Goal: Information Seeking & Learning: Learn about a topic

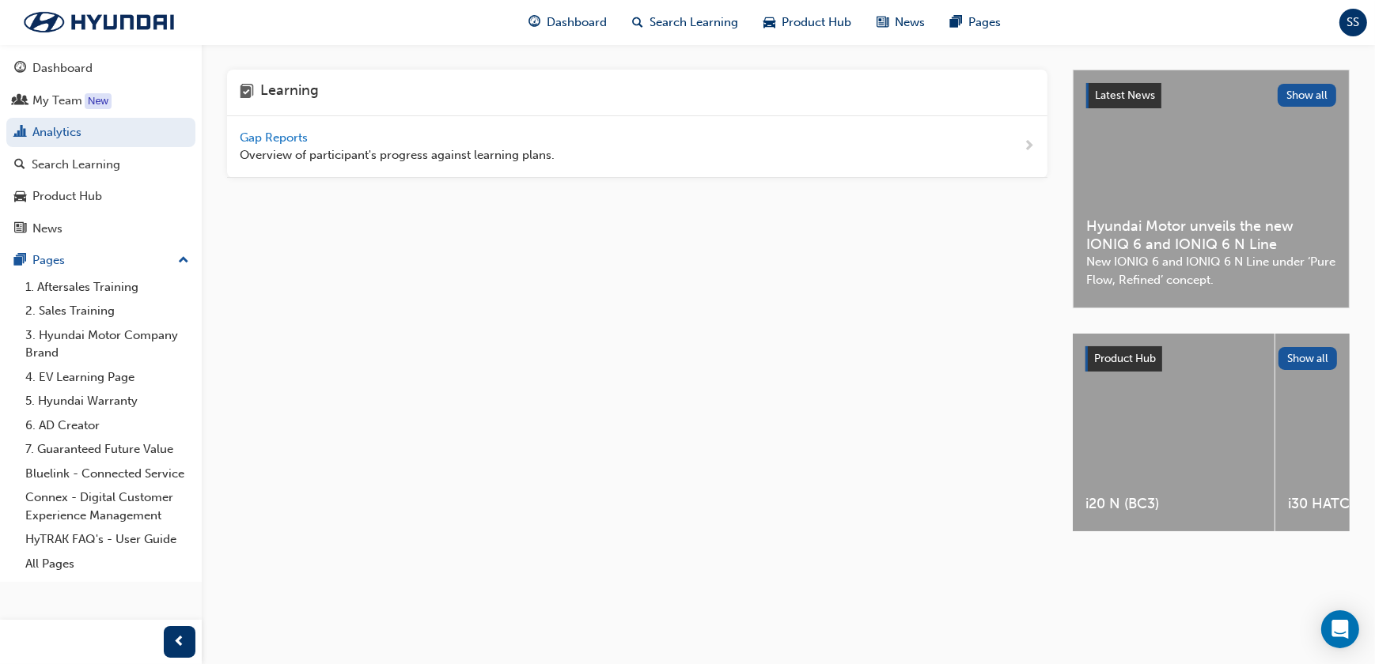
click at [248, 138] on span "Gap Reports" at bounding box center [275, 138] width 71 height 14
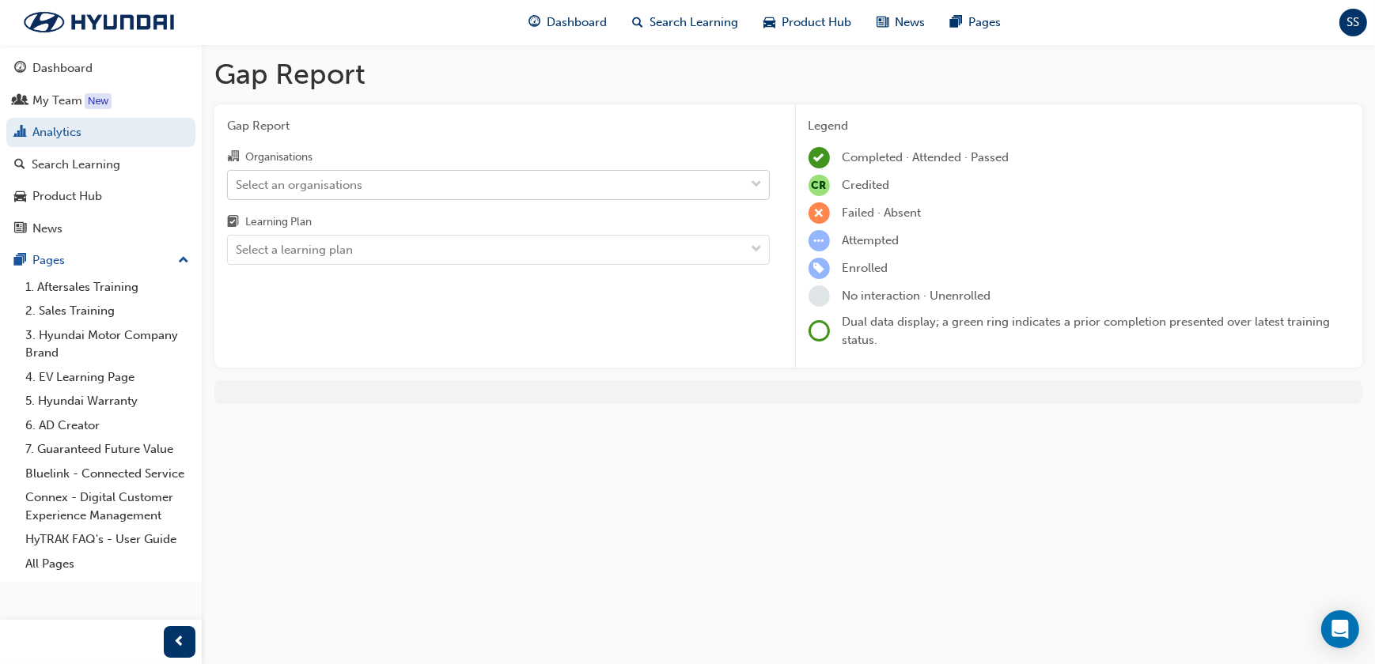
click at [323, 187] on div "Select an organisations" at bounding box center [299, 185] width 127 height 18
click at [237, 187] on input "Organisations Select an organisations" at bounding box center [237, 183] width 2 height 13
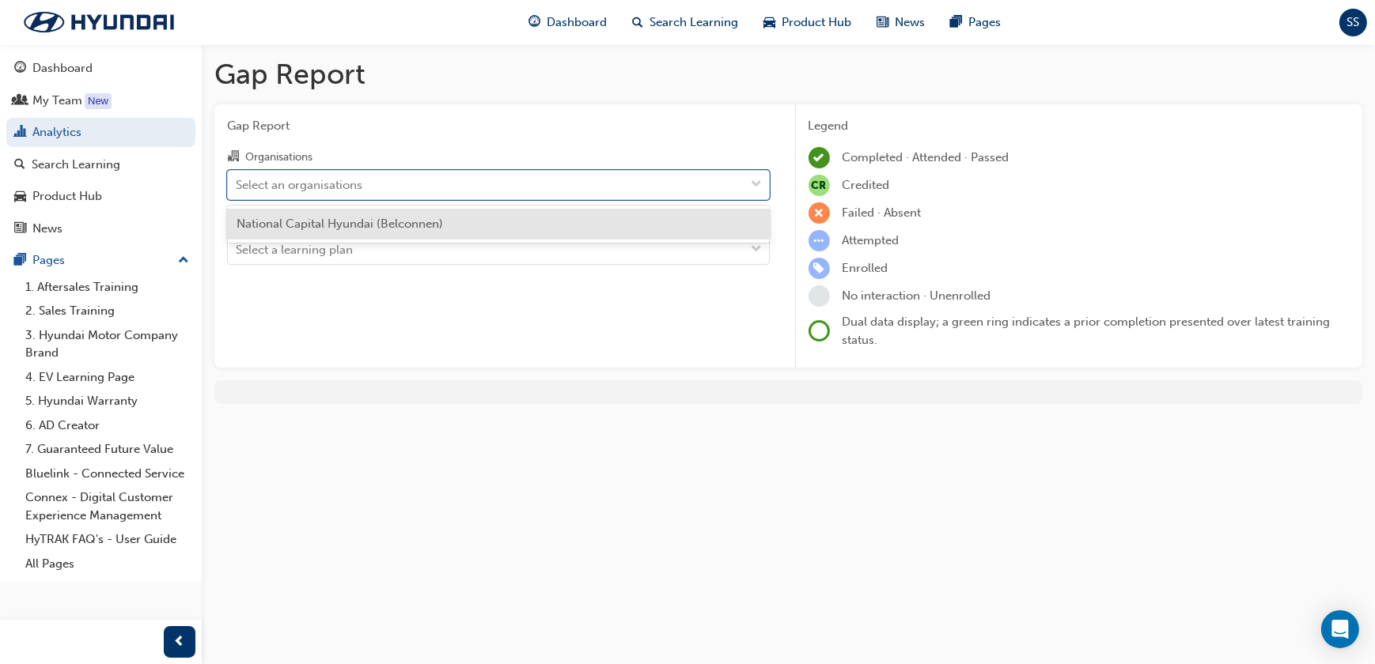
click at [319, 219] on span "National Capital Hyundai (Belconnen)" at bounding box center [339, 224] width 206 height 14
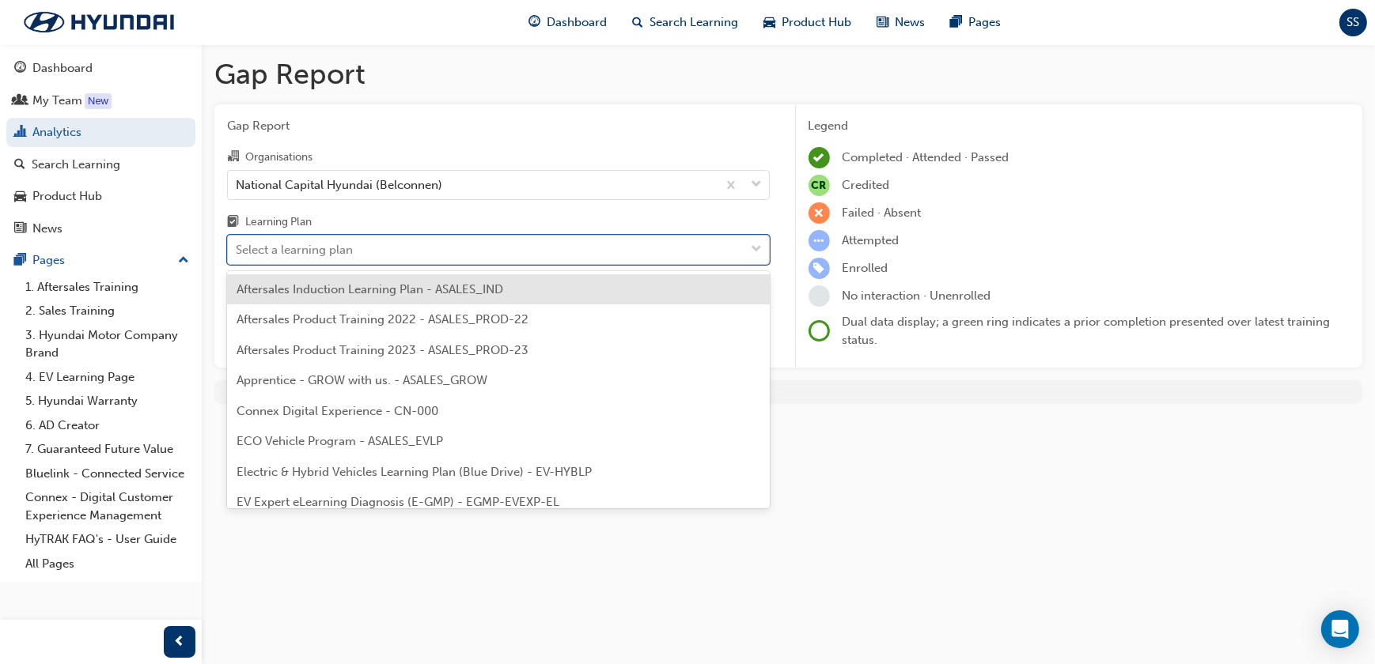
click at [316, 244] on div "Select a learning plan" at bounding box center [294, 250] width 117 height 18
click at [237, 244] on input "Learning Plan option Aftersales Induction Learning Plan - ASALES_IND focused, 1…" at bounding box center [237, 249] width 2 height 13
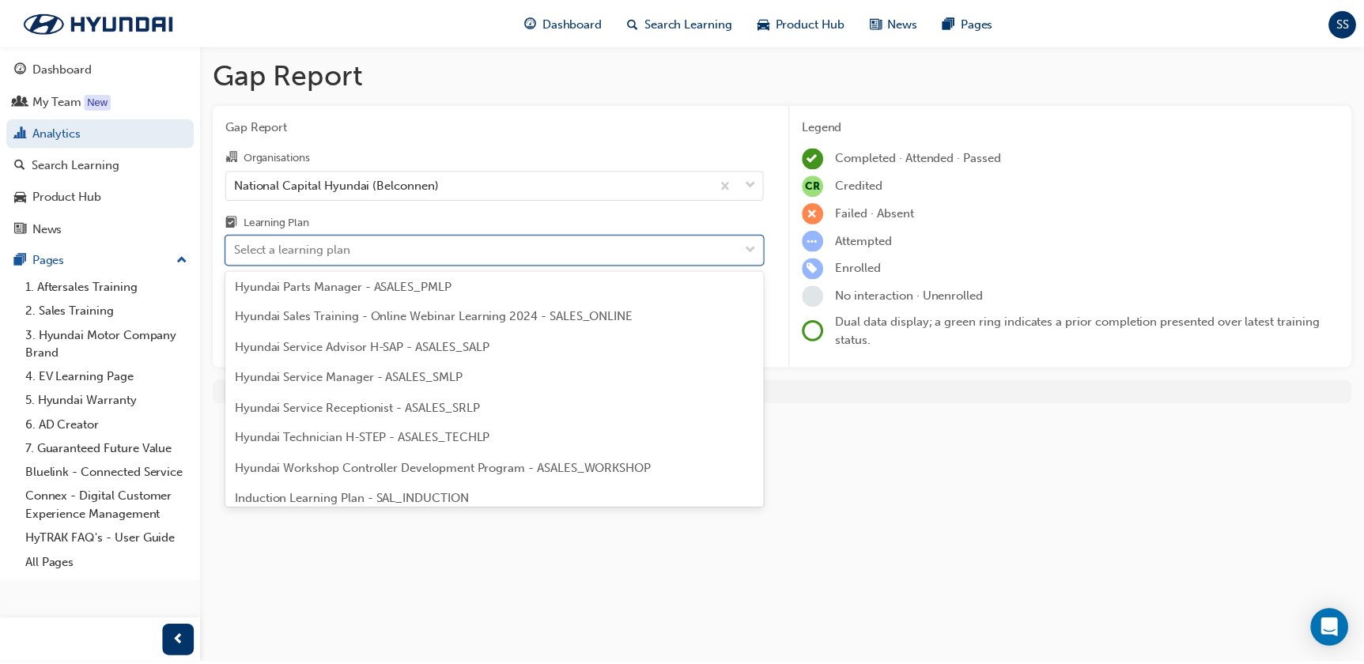
scroll to position [431, 0]
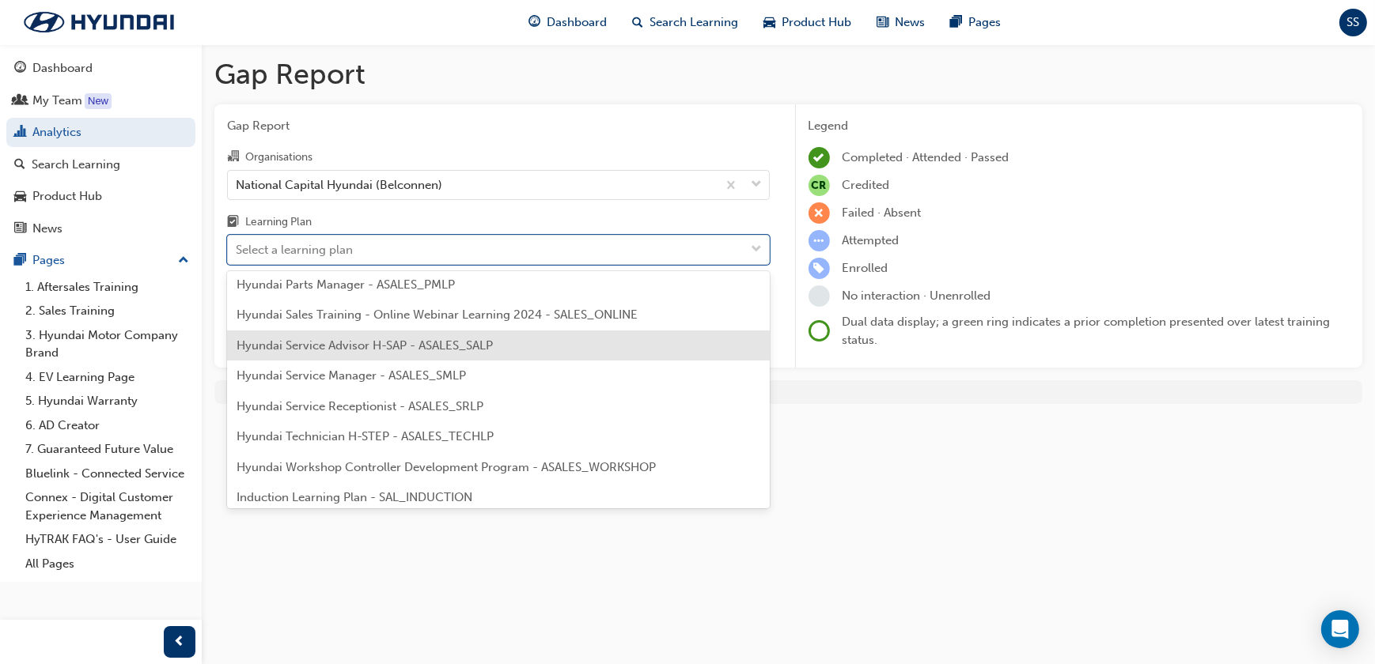
click at [316, 335] on div "Hyundai Service Advisor H-SAP - ASALES_SALP" at bounding box center [498, 346] width 543 height 31
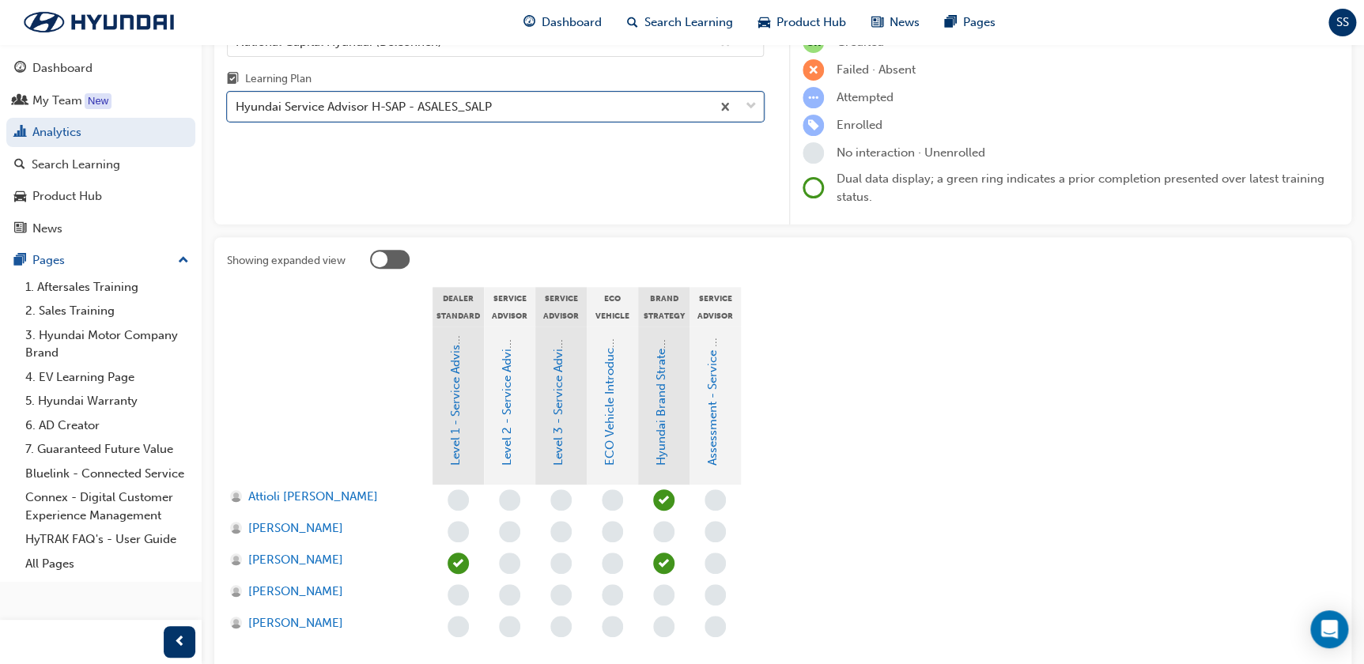
scroll to position [215, 0]
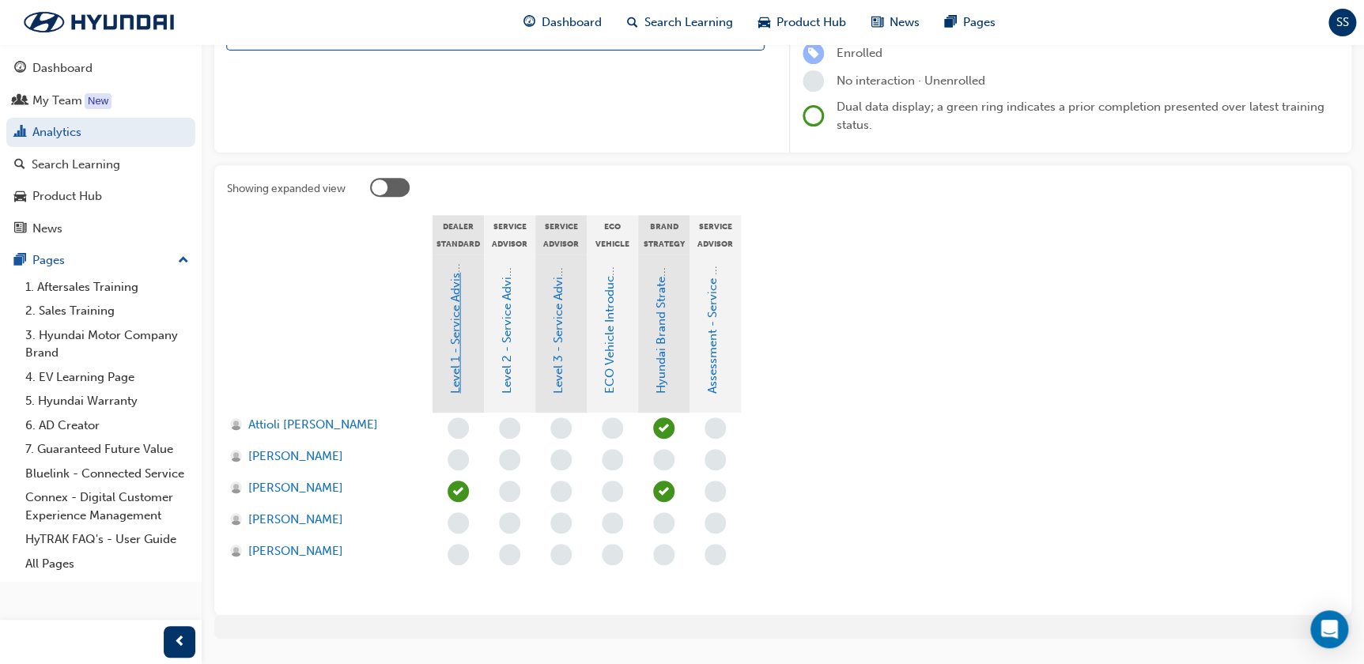
click at [459, 374] on link "Level 1 - Service Advisor Program" at bounding box center [455, 302] width 14 height 184
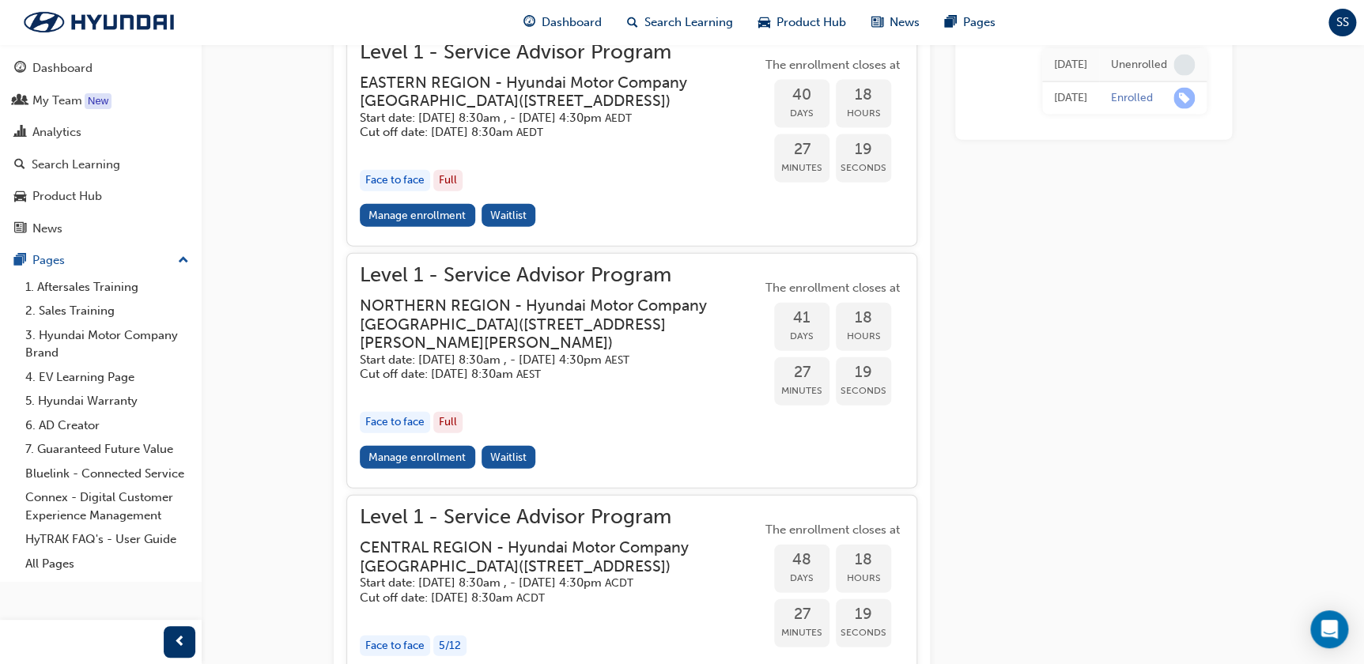
scroll to position [1737, 0]
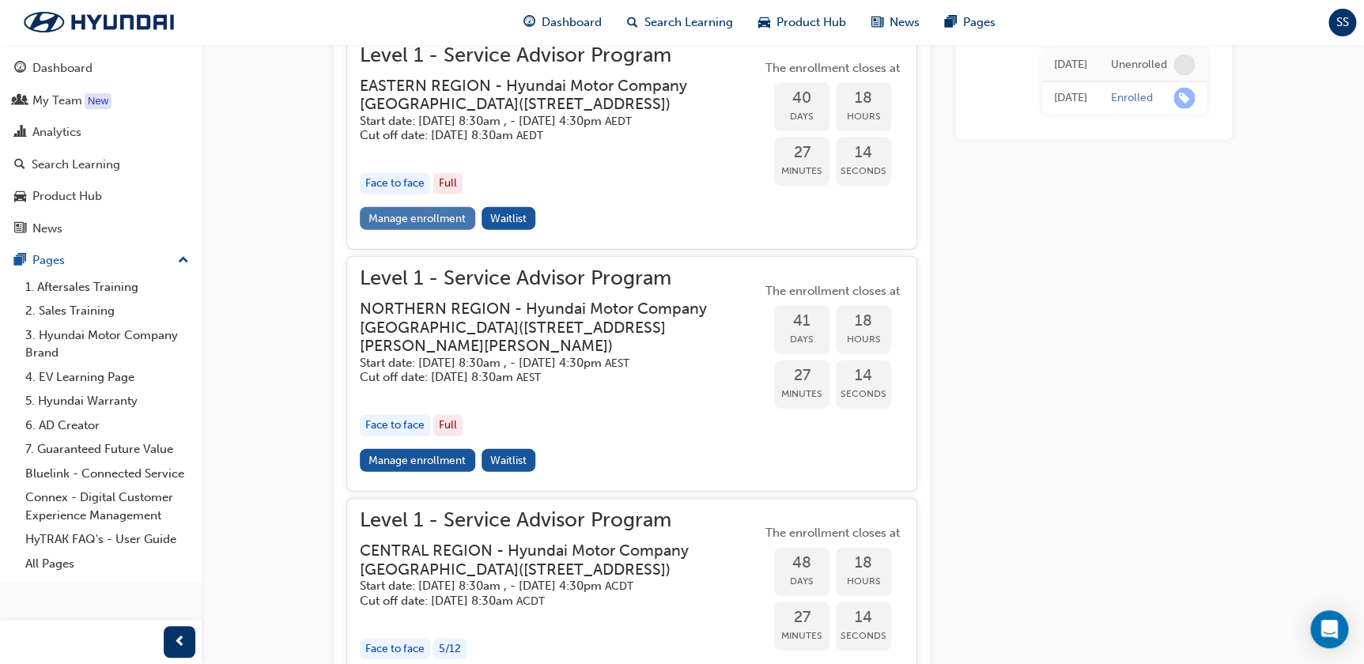
click at [440, 230] on link "Manage enrollment" at bounding box center [417, 218] width 115 height 23
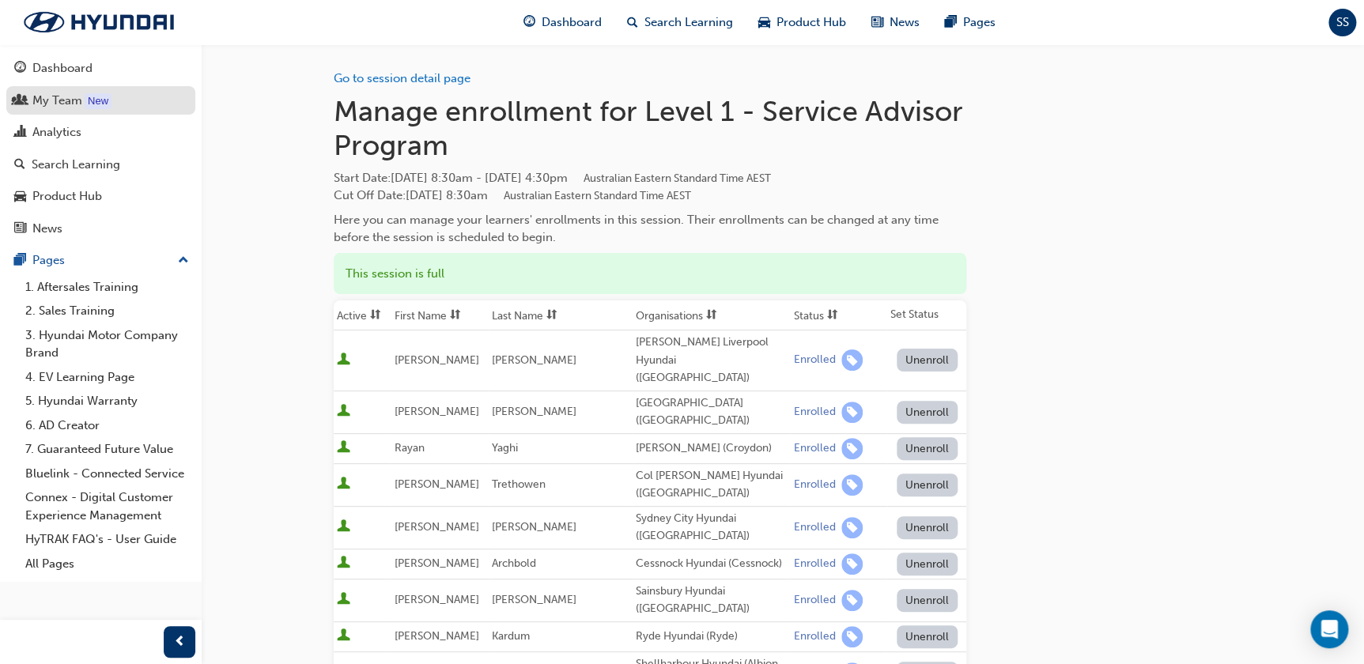
click at [70, 103] on div "My Team" at bounding box center [57, 101] width 50 height 18
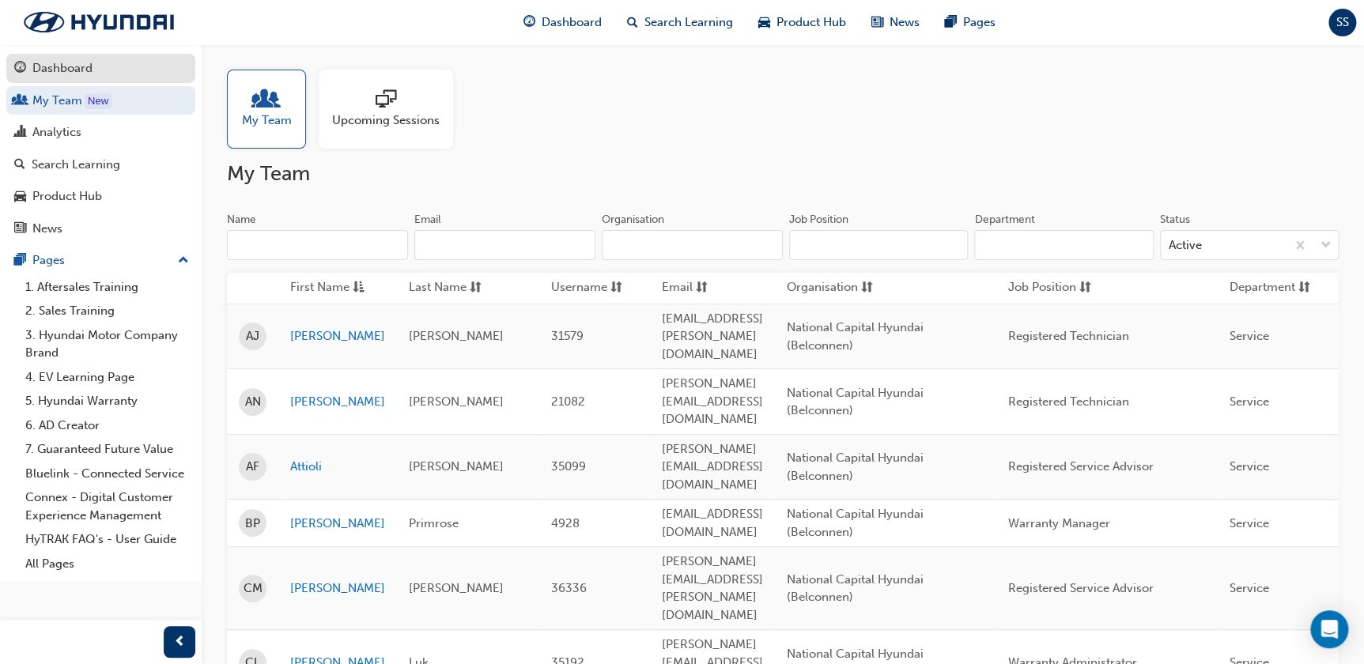
click at [75, 77] on div "Dashboard" at bounding box center [62, 68] width 60 height 18
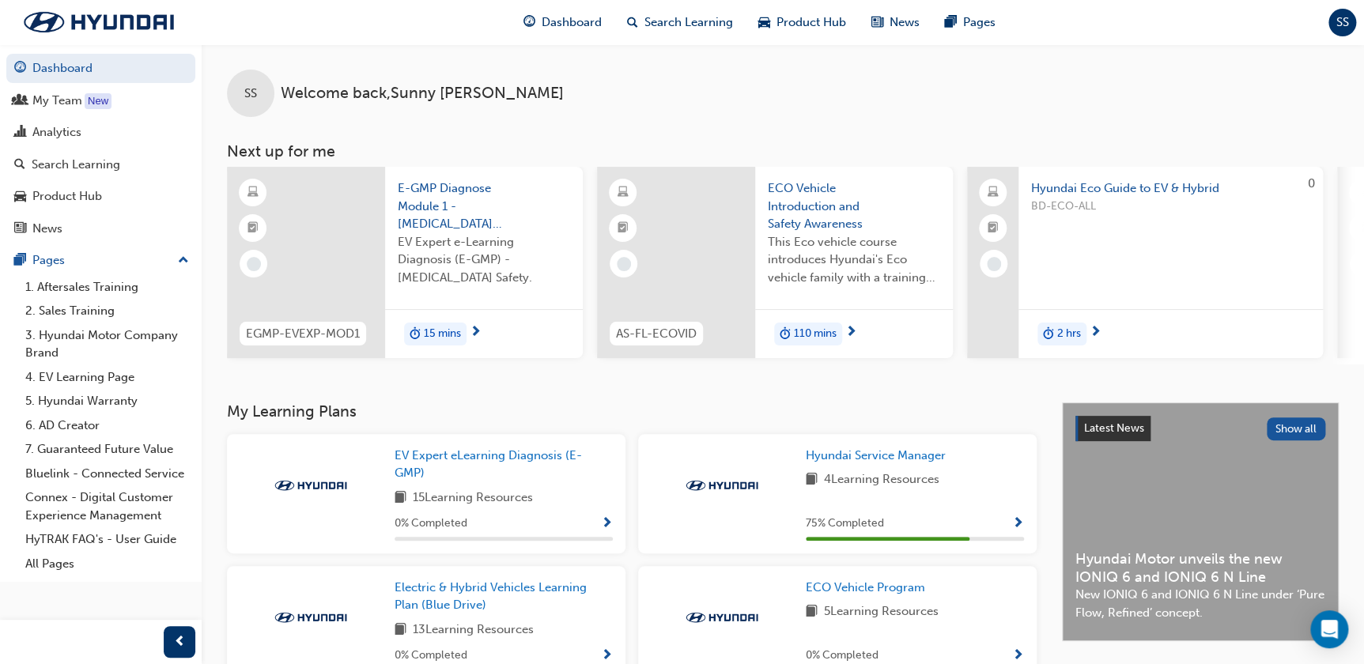
click at [963, 498] on div "Hyundai Service Manager 4 Learning Resources 75 % Completed" at bounding box center [915, 494] width 218 height 94
click at [886, 461] on span "Hyundai Service Manager" at bounding box center [876, 455] width 140 height 14
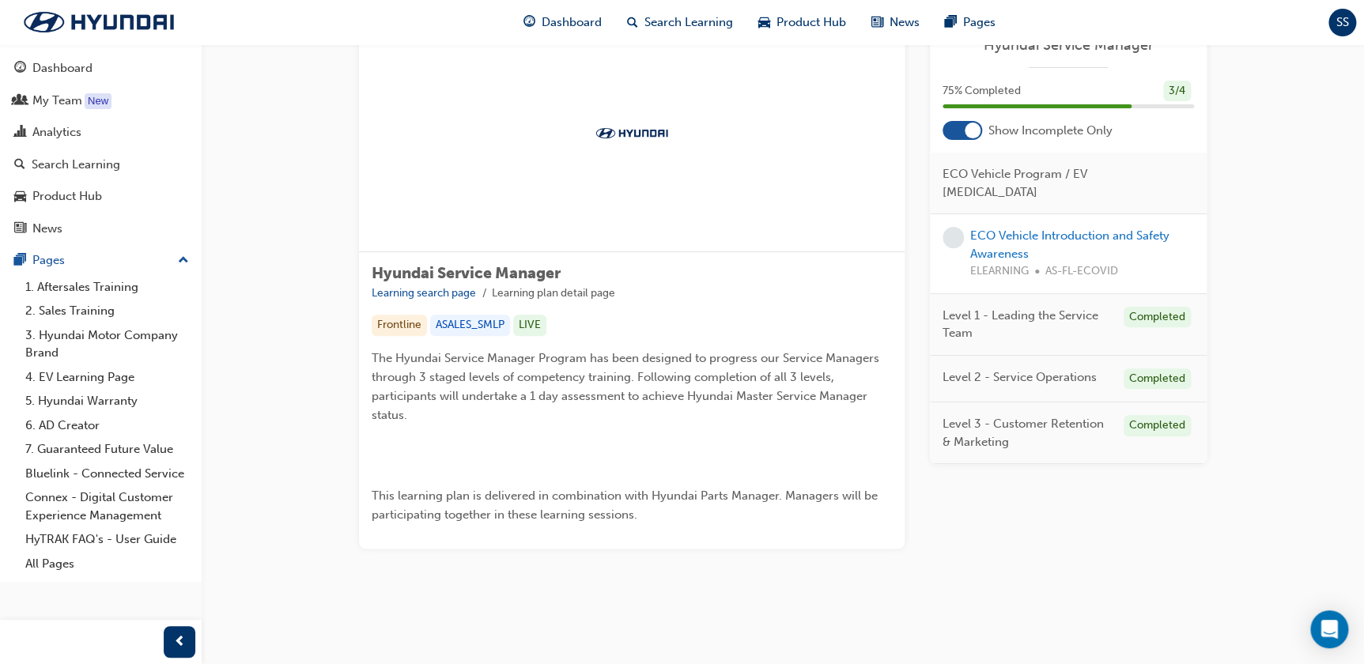
scroll to position [255, 0]
click at [1127, 229] on link "ECO Vehicle Introduction and Safety Awareness" at bounding box center [1069, 245] width 199 height 32
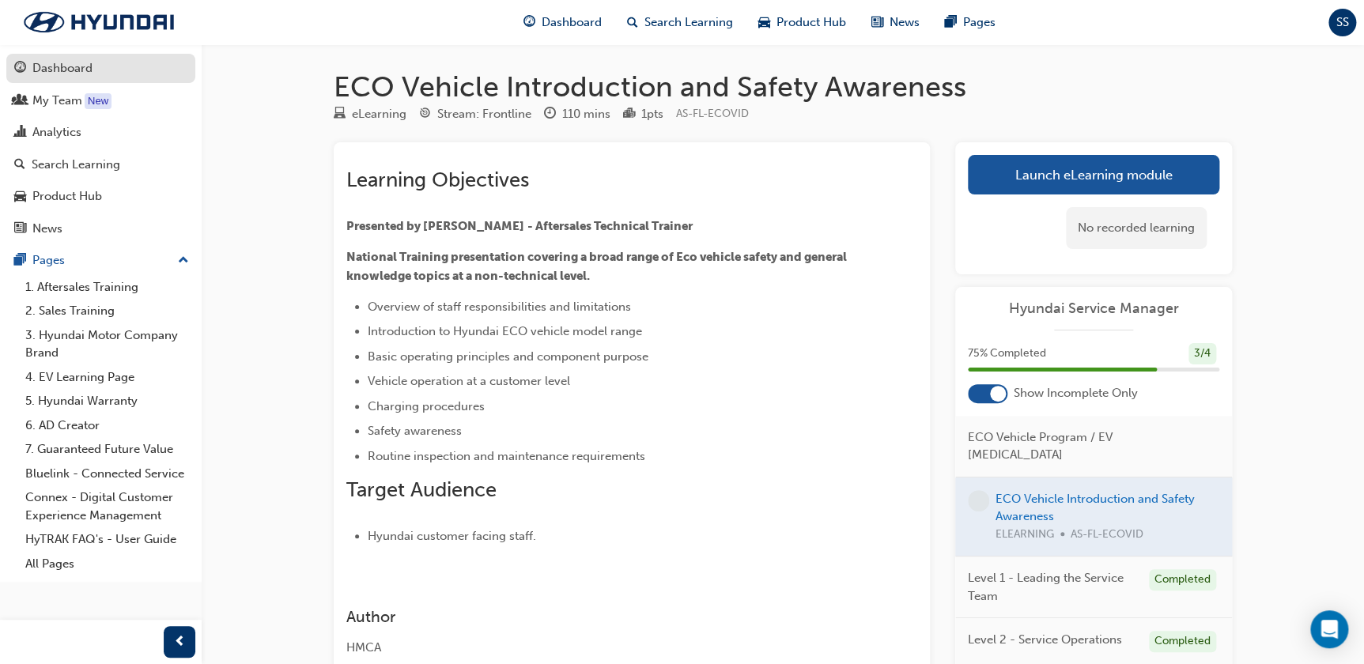
click at [36, 71] on div "Dashboard" at bounding box center [62, 68] width 60 height 18
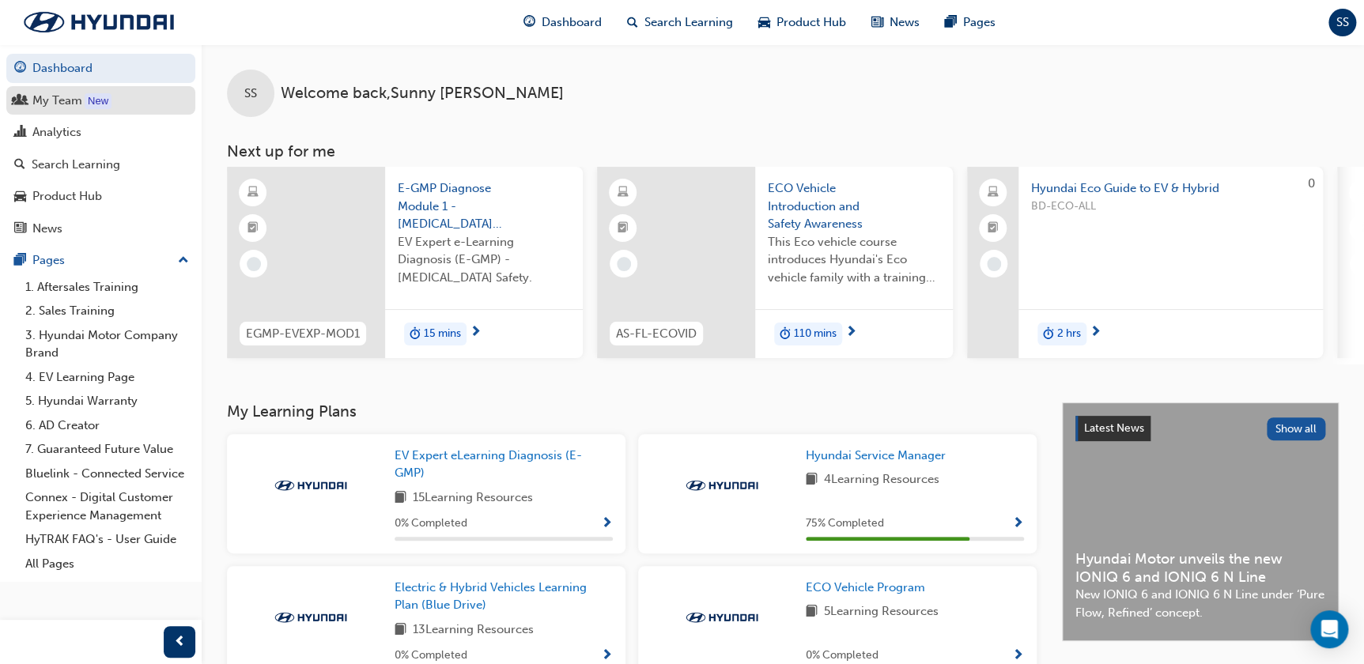
click at [80, 100] on div "My Team" at bounding box center [57, 101] width 50 height 18
